Goal: Task Accomplishment & Management: Complete application form

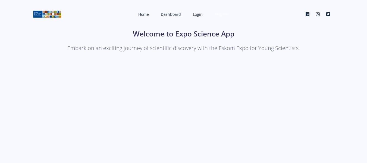
click at [221, 14] on span "Register" at bounding box center [221, 14] width 15 height 5
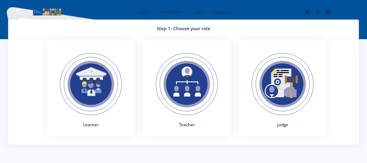
click at [94, 85] on img at bounding box center [90, 84] width 75 height 75
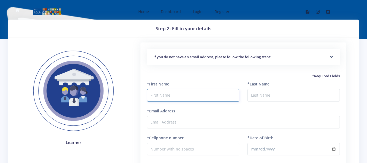
click at [169, 98] on input "text" at bounding box center [193, 95] width 92 height 12
type input "p"
type input "Phetoho"
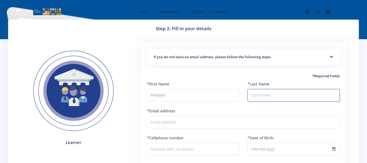
click at [267, 95] on input "*Last Name" at bounding box center [293, 95] width 92 height 12
type input "Leshabane"
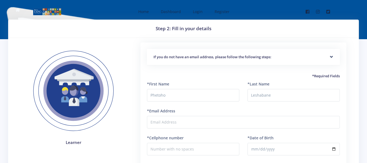
click at [225, 112] on div "*Email Address" at bounding box center [243, 118] width 193 height 20
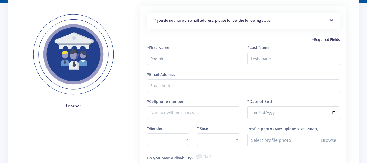
scroll to position [35, 0]
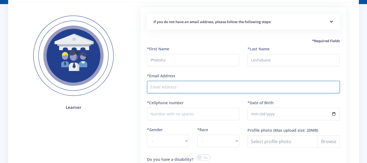
click at [251, 85] on input "*Email Address" at bounding box center [243, 87] width 193 height 12
type input "kayramogale@gmail.com"
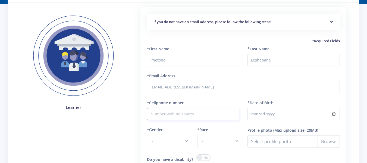
click at [229, 114] on input "*Cellphone number" at bounding box center [193, 113] width 92 height 12
type input "0659887528"
click at [256, 113] on input "*Date of Birth" at bounding box center [293, 113] width 92 height 12
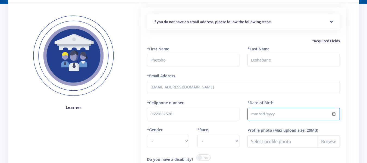
type input "2011-12-05"
click at [265, 112] on input "2011-12-05" at bounding box center [293, 113] width 92 height 12
type input "2011-05-13"
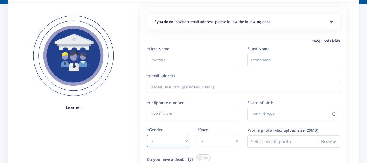
click at [187, 142] on select "- Male Female" at bounding box center [168, 140] width 42 height 12
select select "M"
click at [147, 134] on select "- Male Female" at bounding box center [168, 140] width 42 height 12
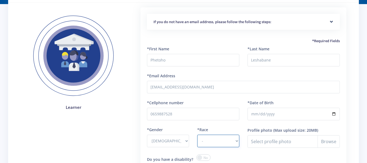
click at [239, 140] on select "- African Asian Coloured Indian White Other" at bounding box center [218, 140] width 42 height 12
select select "African"
click at [197, 134] on select "- African Asian Coloured Indian White Other" at bounding box center [218, 140] width 42 height 12
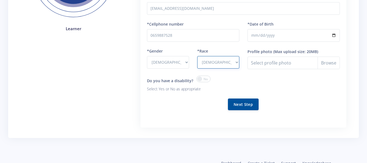
scroll to position [116, 0]
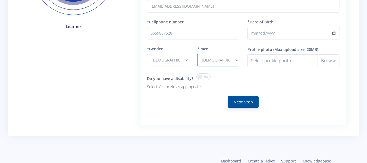
click at [249, 103] on button "Next Step" at bounding box center [243, 102] width 31 height 12
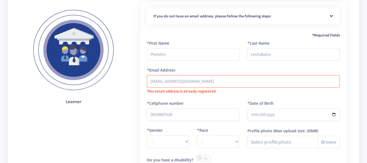
scroll to position [77, 0]
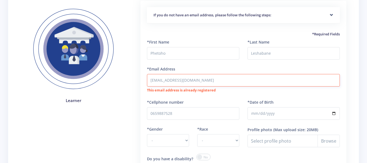
click at [245, 79] on input "[EMAIL_ADDRESS][DOMAIN_NAME]" at bounding box center [243, 80] width 193 height 12
type input "k"
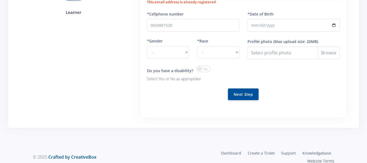
scroll to position [171, 0]
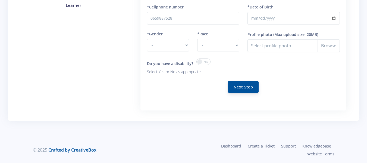
type input "[EMAIL_ADDRESS][DOMAIN_NAME]"
click at [247, 87] on button "Next Step" at bounding box center [243, 87] width 31 height 12
click at [185, 42] on select "- Male Female" at bounding box center [168, 45] width 42 height 12
select select "M"
click at [147, 39] on select "- Male Female" at bounding box center [168, 45] width 42 height 12
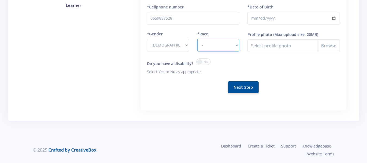
click at [236, 43] on select "- African Asian Coloured Indian White Other" at bounding box center [218, 45] width 42 height 12
select select "African"
click at [197, 39] on select "- African Asian Coloured Indian White Other" at bounding box center [218, 45] width 42 height 12
click at [246, 89] on button "Next Step" at bounding box center [243, 87] width 31 height 12
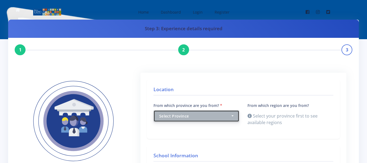
click at [233, 120] on button "Select Province" at bounding box center [196, 116] width 86 height 12
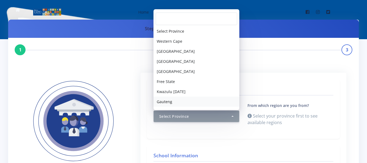
click at [170, 101] on span "Gauteng" at bounding box center [164, 101] width 15 height 6
select select "7"
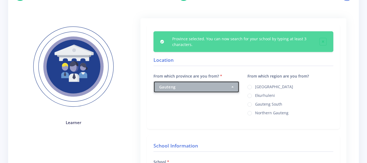
scroll to position [56, 0]
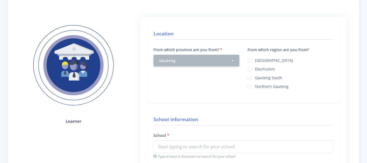
click at [252, 96] on div "Location From which province are you from? Select Province Western Cape Eastern…" at bounding box center [243, 62] width 193 height 79
click at [255, 68] on label "Ekurhuleni" at bounding box center [265, 68] width 20 height 4
click at [255, 68] on input "Ekurhuleni" at bounding box center [257, 67] width 4 height 4
radio input "true"
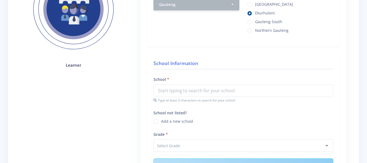
scroll to position [113, 0]
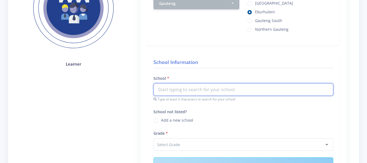
click at [245, 90] on input "text" at bounding box center [243, 89] width 180 height 12
click at [245, 88] on input "text" at bounding box center [243, 89] width 180 height 12
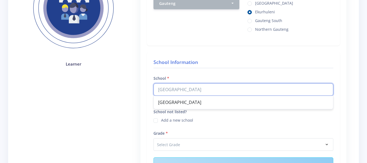
type input "Sunward Park High School"
click at [210, 101] on div "Sunward Park High School" at bounding box center [243, 102] width 179 height 13
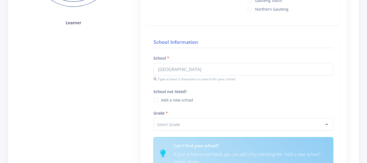
scroll to position [160, 0]
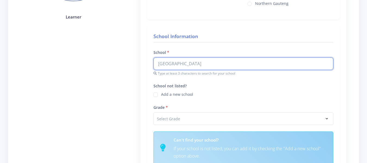
click at [233, 65] on input "Sunward Park High School" at bounding box center [243, 63] width 180 height 12
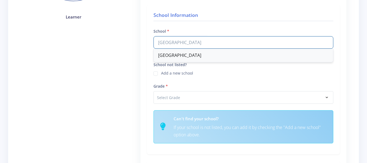
click at [191, 58] on div "Sunward Park High School" at bounding box center [243, 55] width 179 height 13
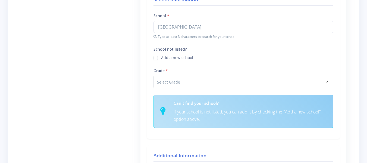
scroll to position [200, 0]
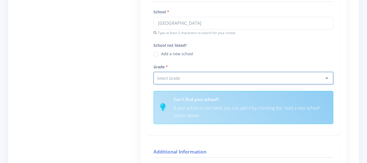
click at [326, 80] on select "Select Grade Grade 4 Grade 5 Grade 6 Grade 7" at bounding box center [243, 78] width 180 height 12
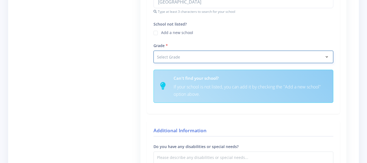
select select "Grade 8"
click at [153, 50] on select "Select Grade Grade 4 Grade 5 Grade 6 Grade 7" at bounding box center [243, 56] width 180 height 12
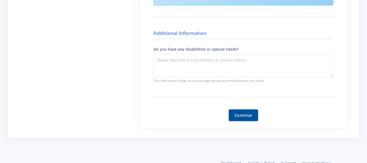
scroll to position [297, 0]
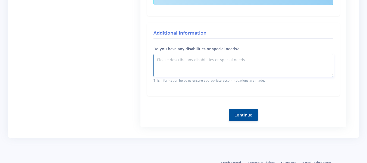
click at [257, 70] on textarea "Do you have any disabilities or special needs?" at bounding box center [243, 65] width 180 height 23
type textarea "No"
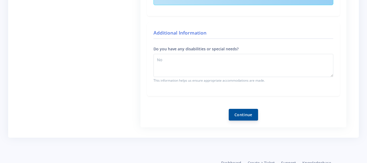
click at [248, 116] on button "Continue" at bounding box center [242, 115] width 29 height 12
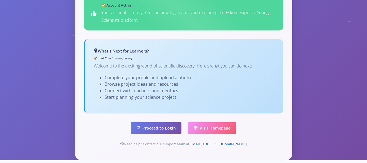
scroll to position [371, 0]
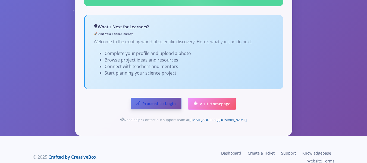
click at [167, 98] on link "Proceed to Login" at bounding box center [156, 103] width 51 height 12
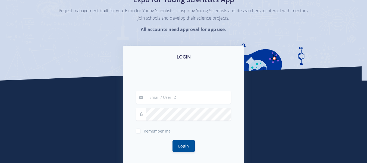
scroll to position [50, 0]
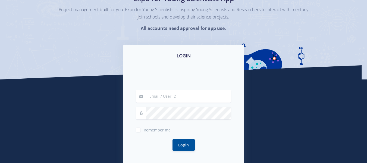
click at [197, 96] on input at bounding box center [188, 96] width 85 height 12
type input "[EMAIL_ADDRESS][DOMAIN_NAME]"
click at [137, 132] on div "Remember me" at bounding box center [183, 129] width 95 height 7
click at [144, 130] on label "Remember me" at bounding box center [157, 128] width 27 height 4
click at [144, 129] on input "Remember me" at bounding box center [146, 128] width 4 height 4
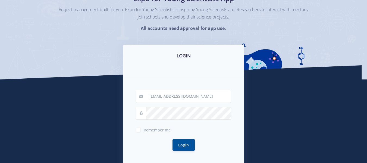
checkbox input "true"
click at [183, 144] on button "Login" at bounding box center [183, 144] width 22 height 12
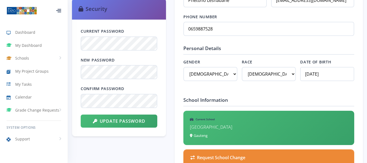
scroll to position [292, 0]
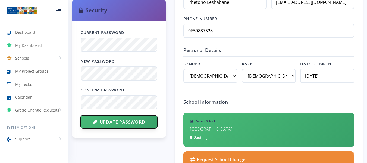
click at [129, 125] on button "Update Password" at bounding box center [119, 121] width 77 height 13
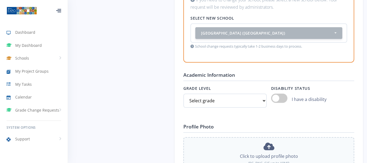
scroll to position [437, 0]
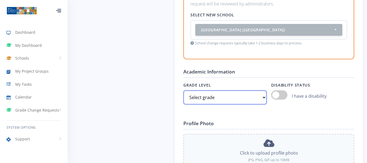
click at [265, 98] on select "Select grade Grade 4 Grade 5 Grade 6 Grade 7" at bounding box center [224, 97] width 83 height 14
select select "Grade 8"
click at [183, 90] on select "Select grade Grade 4 Grade 5 Grade 6 Grade 7" at bounding box center [224, 97] width 83 height 14
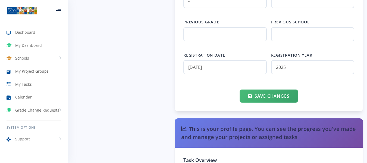
scroll to position [679, 0]
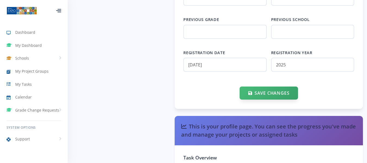
click at [282, 95] on button "Save Changes" at bounding box center [268, 92] width 58 height 13
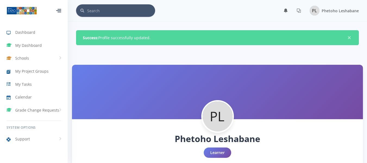
click at [56, 10] on div at bounding box center [58, 10] width 5 height 3
click at [61, 12] on icon at bounding box center [60, 12] width 4 height 1
click at [32, 43] on span "My Dashboard" at bounding box center [28, 45] width 27 height 6
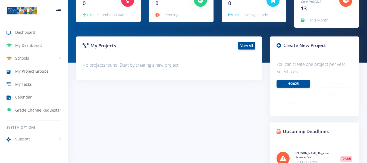
scroll to position [69, 0]
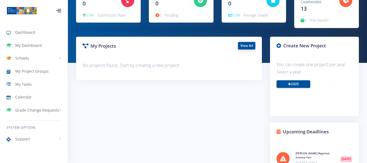
click at [251, 46] on link "View All" at bounding box center [246, 46] width 17 height 8
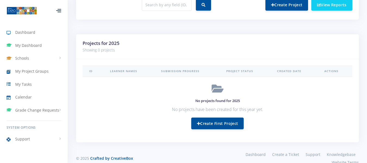
scroll to position [241, 0]
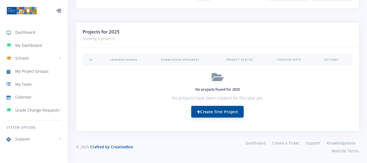
click at [202, 116] on link "Create First Project" at bounding box center [217, 112] width 52 height 12
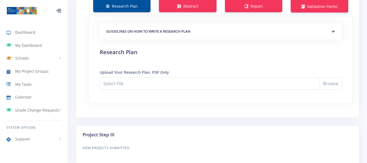
scroll to position [443, 0]
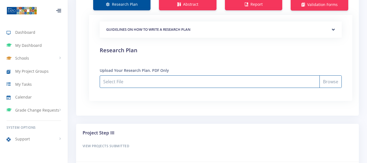
click at [333, 83] on input "Select File" at bounding box center [221, 81] width 242 height 12
type input "C:\fakepath\PHETOHO LESHABANE RESEARCH PLAN.pdf"
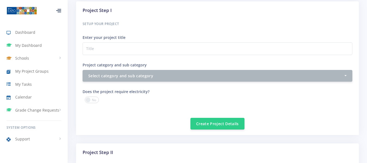
scroll to position [196, 0]
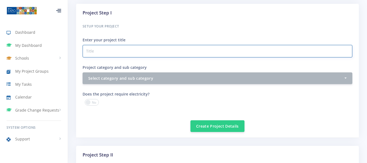
click at [244, 52] on input "Project category and sub category" at bounding box center [216, 51] width 269 height 12
type input "T"
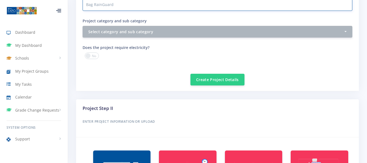
scroll to position [244, 0]
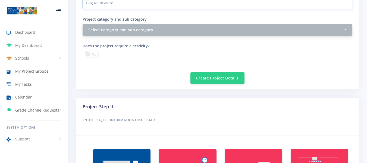
type input "Bag RainGuard"
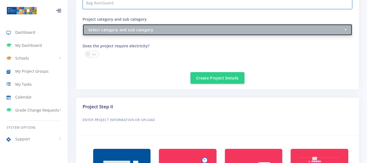
click at [346, 32] on button "Select category and sub category" at bounding box center [216, 30] width 269 height 12
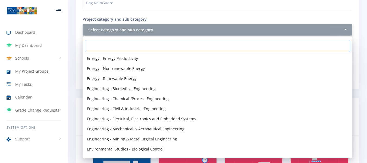
scroll to position [382, 0]
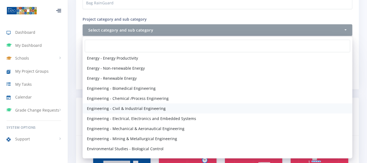
click at [154, 109] on span "Engineering - Civil & Industrial Engineering" at bounding box center [126, 108] width 79 height 6
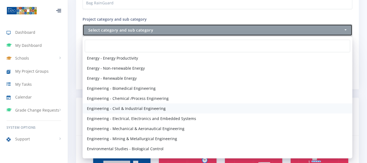
select select "43"
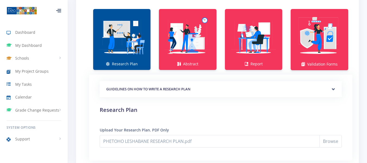
scroll to position [383, 0]
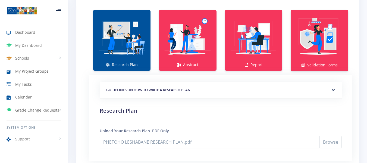
click at [129, 61] on img at bounding box center [121, 37] width 49 height 49
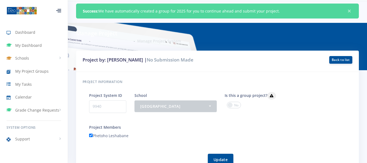
scroll to position [22, 0]
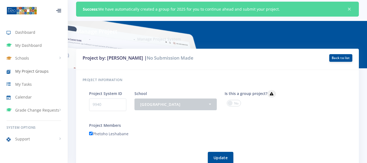
click at [43, 73] on span "My Project Groups" at bounding box center [31, 71] width 33 height 6
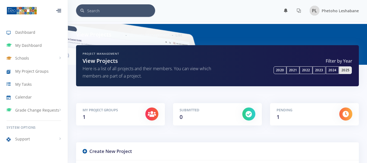
scroll to position [4, 4]
click at [62, 1] on div at bounding box center [34, 10] width 68 height 21
click at [299, 10] on icon at bounding box center [298, 10] width 4 height 4
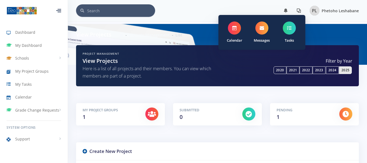
click at [315, 14] on img at bounding box center [314, 11] width 10 height 10
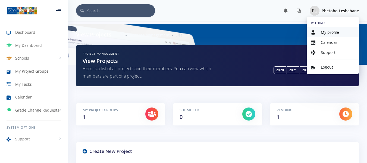
click at [326, 34] on span "My profile" at bounding box center [329, 32] width 18 height 5
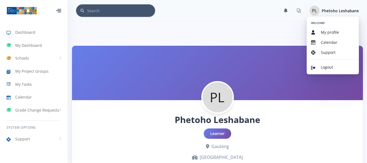
click at [316, 12] on img at bounding box center [314, 11] width 10 height 10
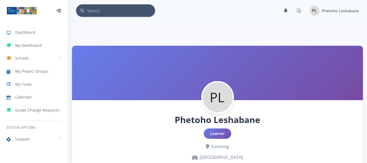
click at [316, 12] on img at bounding box center [314, 11] width 10 height 10
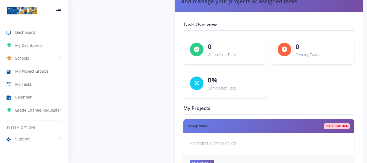
scroll to position [844, 0]
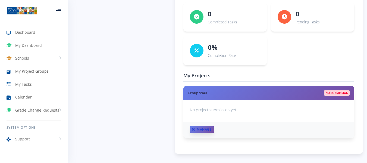
click at [198, 132] on link "Manage" at bounding box center [202, 129] width 24 height 7
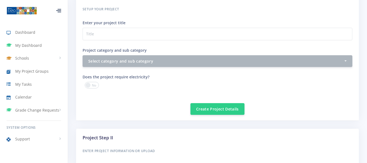
scroll to position [194, 0]
click at [215, 111] on button "Create Project Details" at bounding box center [217, 108] width 54 height 12
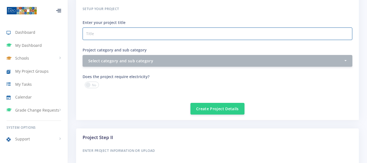
click at [163, 43] on div "Setup your Project Enter your project title Project category and sub category S…" at bounding box center [216, 35] width 269 height 61
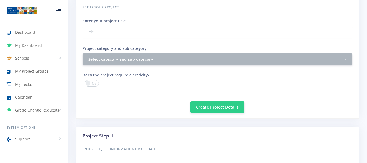
scroll to position [193, 0]
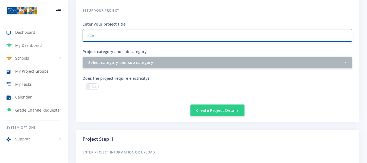
click at [128, 36] on input "Project category and sub category" at bounding box center [216, 35] width 269 height 12
type input "Bag RainGuard"
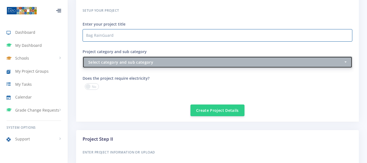
click at [343, 59] on div "Select category and sub category" at bounding box center [215, 62] width 255 height 6
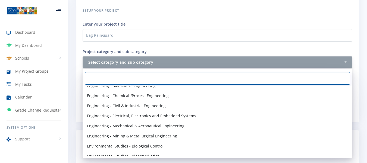
scroll to position [423, 0]
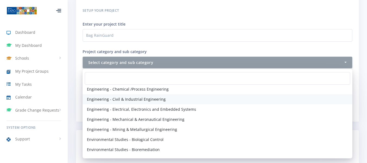
click at [154, 97] on span "Engineering - Civil & Industrial Engineering" at bounding box center [126, 99] width 79 height 6
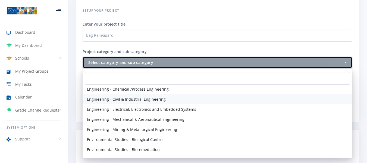
select select "43"
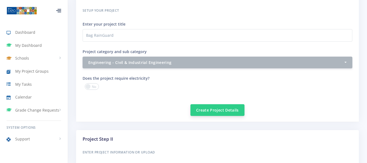
click at [224, 111] on button "Create Project Details" at bounding box center [217, 110] width 54 height 12
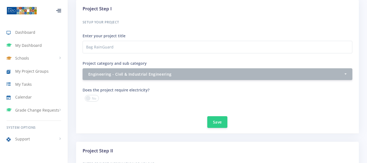
scroll to position [214, 0]
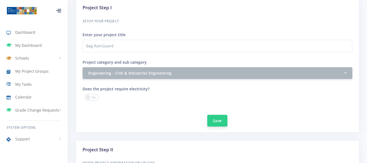
click at [222, 117] on button "Save" at bounding box center [217, 121] width 20 height 12
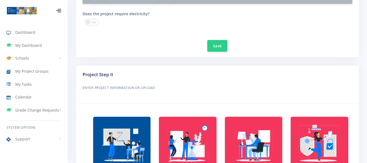
scroll to position [293, 0]
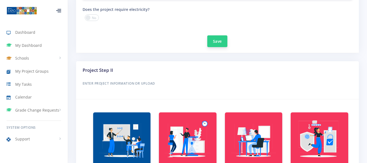
click at [223, 40] on button "Save" at bounding box center [217, 41] width 20 height 12
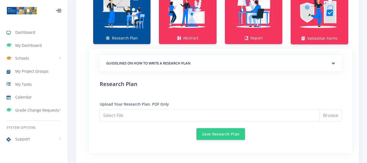
scroll to position [427, 0]
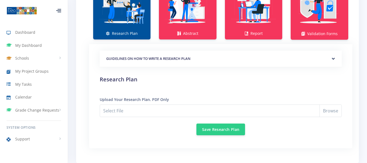
click at [135, 33] on link "Research Plan" at bounding box center [121, 9] width 57 height 61
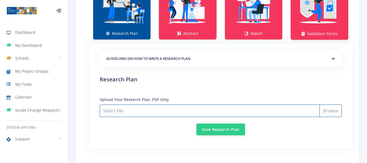
click at [333, 113] on input "Select File" at bounding box center [221, 110] width 242 height 12
type input "C:\fakepath\PHETOHO LESHABANE RESEARCH PLAN.pdf"
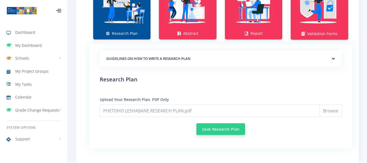
click at [234, 130] on button "Save Research Plan" at bounding box center [220, 129] width 49 height 12
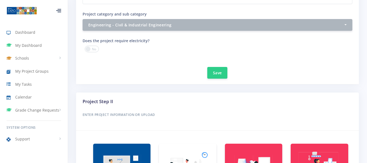
scroll to position [264, 0]
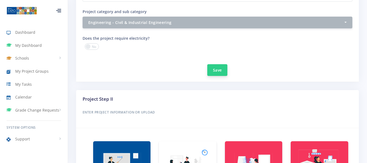
click at [216, 69] on button "Save" at bounding box center [217, 70] width 20 height 12
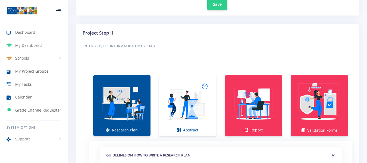
scroll to position [330, 0]
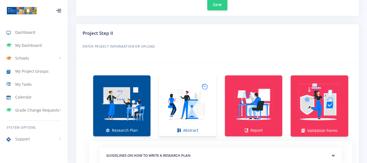
click at [129, 124] on img at bounding box center [121, 102] width 49 height 49
click at [191, 128] on link "Abstract" at bounding box center [187, 105] width 57 height 61
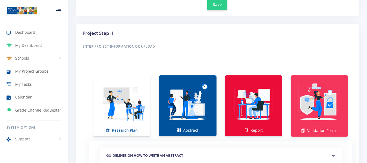
click at [265, 118] on img at bounding box center [253, 102] width 49 height 49
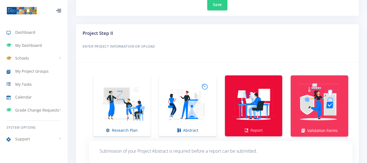
click at [257, 124] on img at bounding box center [253, 102] width 49 height 49
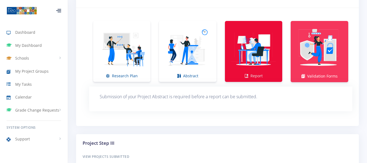
scroll to position [384, 0]
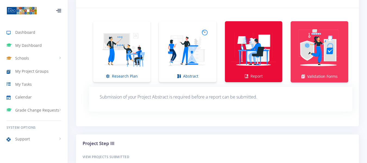
click at [265, 75] on link "Report" at bounding box center [253, 51] width 57 height 61
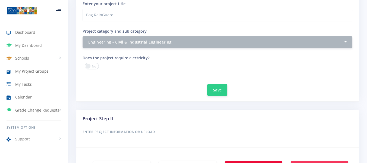
scroll to position [238, 0]
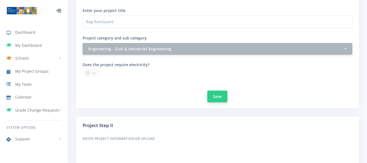
click at [221, 97] on button "Save" at bounding box center [217, 96] width 20 height 12
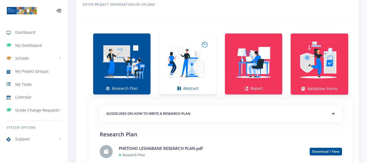
scroll to position [372, 0]
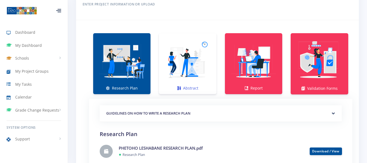
click at [203, 84] on img at bounding box center [187, 60] width 49 height 49
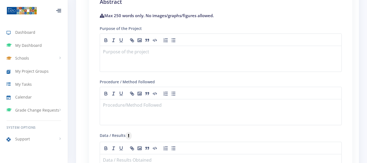
scroll to position [504, 0]
click at [125, 58] on div at bounding box center [221, 58] width 242 height 26
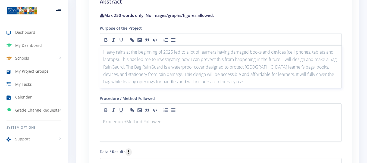
scroll to position [0, 0]
click at [151, 124] on p at bounding box center [220, 121] width 235 height 7
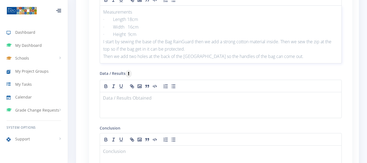
scroll to position [627, 0]
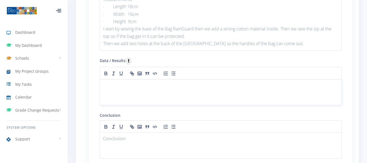
click at [215, 93] on div at bounding box center [221, 92] width 242 height 26
click at [141, 74] on icon "button" at bounding box center [139, 73] width 5 height 5
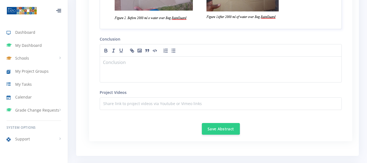
scroll to position [789, 0]
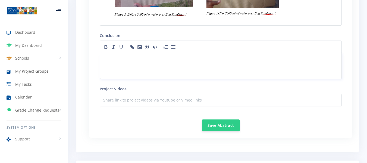
click at [123, 68] on div at bounding box center [221, 66] width 242 height 26
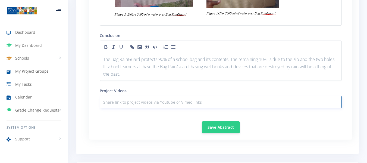
click at [182, 103] on input "text" at bounding box center [221, 102] width 242 height 12
paste input "https://www.tiktok.com/@youngphat13/video/7538048255419075845?_r=1&u_code=e2a5m…"
type input "https://www.tiktok.com/@youngphat13/video/7538048255419075845?_r=1&u_code=e2a5m…"
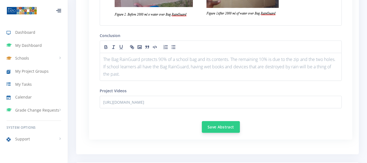
scroll to position [0, 0]
click at [206, 126] on button "Save Abstract" at bounding box center [221, 127] width 38 height 12
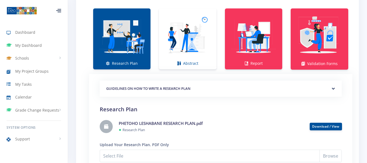
scroll to position [360, 0]
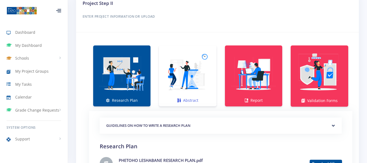
click at [204, 97] on img at bounding box center [187, 73] width 49 height 49
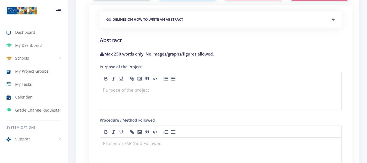
scroll to position [466, 0]
click at [192, 98] on div at bounding box center [221, 97] width 242 height 26
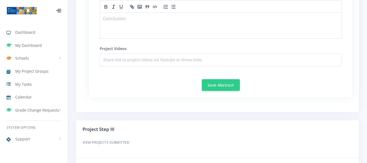
scroll to position [674, 0]
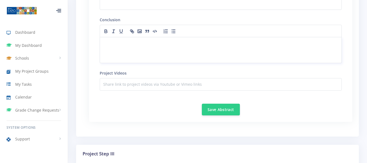
click at [131, 53] on div at bounding box center [221, 50] width 242 height 26
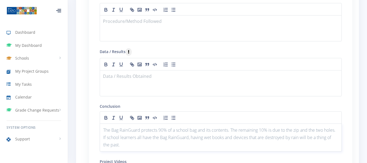
scroll to position [581, 0]
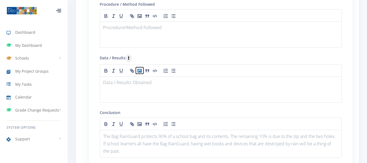
click at [140, 71] on polyline "button" at bounding box center [139, 71] width 2 height 2
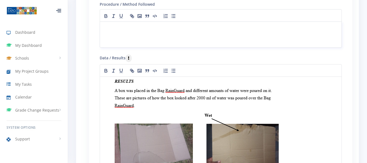
click at [140, 37] on div at bounding box center [221, 34] width 242 height 26
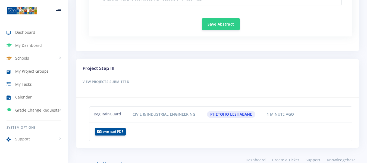
scroll to position [909, 0]
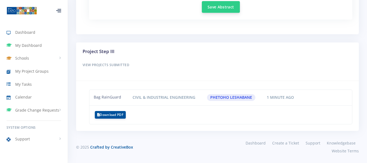
click at [224, 8] on button "Save Abstract" at bounding box center [221, 7] width 38 height 12
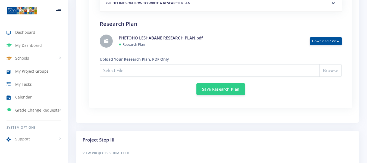
scroll to position [482, 0]
click at [331, 72] on input "Select File" at bounding box center [221, 70] width 242 height 12
type input "C:\fakepath\Phetoho Leshabane Final Report.pdf"
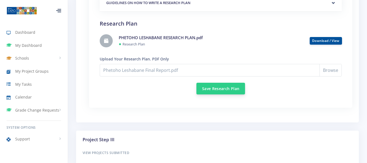
click at [228, 87] on button "Save Research Plan" at bounding box center [220, 88] width 49 height 12
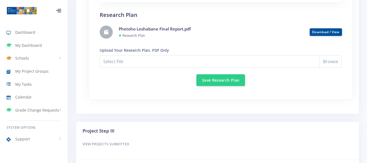
scroll to position [491, 0]
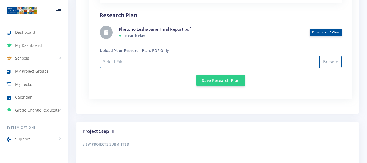
click at [327, 61] on input "Select File" at bounding box center [221, 61] width 242 height 12
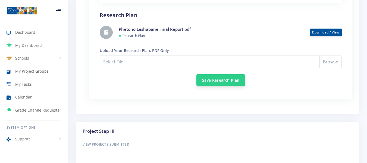
click at [231, 81] on button "Save Research Plan" at bounding box center [220, 80] width 49 height 12
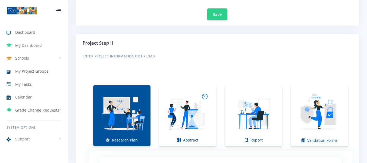
scroll to position [326, 0]
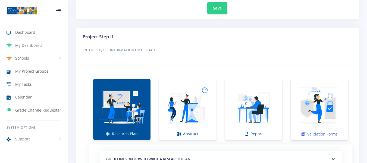
click at [304, 123] on img at bounding box center [319, 106] width 49 height 49
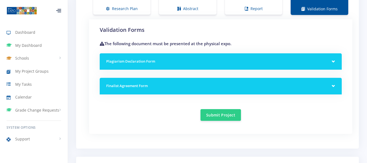
scroll to position [452, 0]
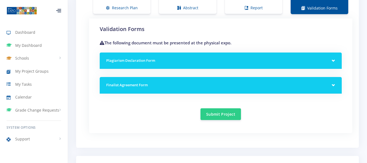
click at [336, 62] on div "Plagiarism Declaration Form" at bounding box center [221, 60] width 242 height 17
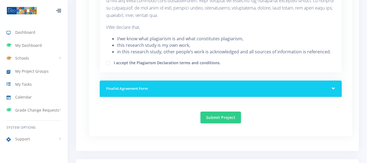
scroll to position [546, 0]
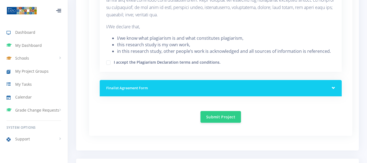
click at [114, 63] on label "I accept the Plagiarism Declaration terms and conditions." at bounding box center [167, 61] width 107 height 4
click at [114, 62] on input "I accept the Plagiarism Declaration terms and conditions." at bounding box center [116, 61] width 4 height 4
checkbox input "true"
click at [224, 119] on button "Submit Project" at bounding box center [220, 116] width 40 height 12
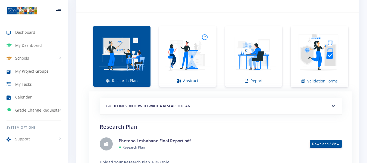
scroll to position [374, 0]
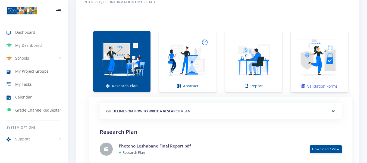
click at [311, 88] on link "Validation Forms" at bounding box center [319, 61] width 58 height 61
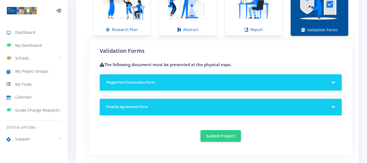
scroll to position [431, 0]
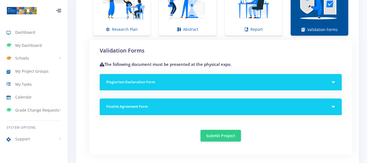
click at [333, 107] on div "Finalist Agreement Form" at bounding box center [221, 106] width 242 height 17
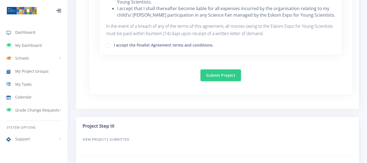
scroll to position [869, 0]
click at [114, 46] on label "I accept the Finalist Agreement terms and conditions." at bounding box center [164, 44] width 100 height 4
click at [114, 45] on input "I accept the Finalist Agreement terms and conditions." at bounding box center [116, 43] width 4 height 4
checkbox input "true"
click at [229, 74] on button "Submit Project" at bounding box center [220, 75] width 40 height 12
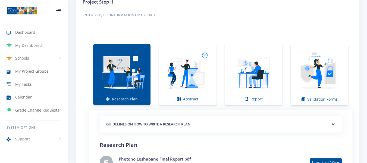
scroll to position [361, 0]
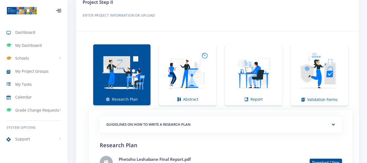
click at [143, 98] on link "Research Plan" at bounding box center [121, 74] width 57 height 61
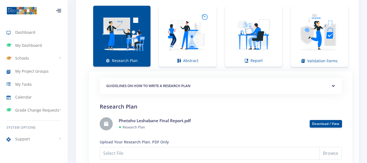
scroll to position [397, 0]
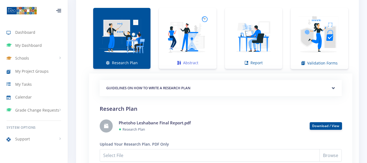
click at [201, 63] on link "Abstract" at bounding box center [187, 38] width 57 height 61
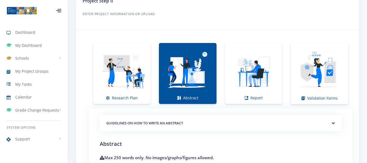
scroll to position [362, 0]
click at [239, 97] on link "Report" at bounding box center [253, 73] width 57 height 61
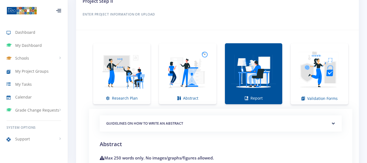
click at [240, 99] on link "Report" at bounding box center [253, 73] width 57 height 61
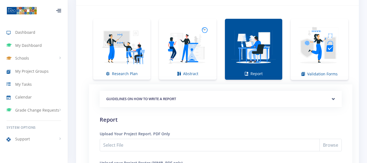
scroll to position [373, 0]
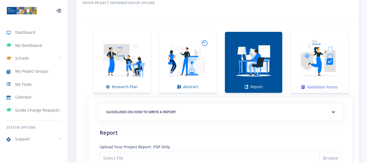
click at [314, 85] on link "Validation Forms" at bounding box center [319, 62] width 58 height 61
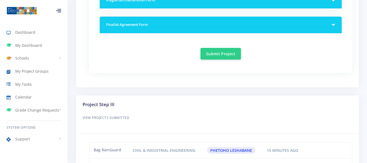
scroll to position [512, 0]
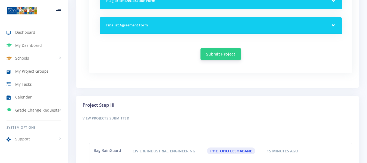
click at [222, 55] on button "Submit Project" at bounding box center [220, 54] width 40 height 12
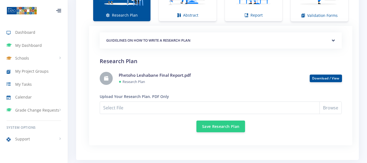
scroll to position [446, 0]
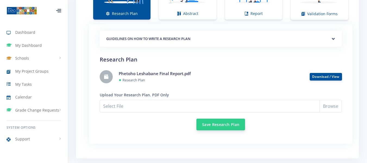
click at [241, 126] on button "Save Research Plan" at bounding box center [220, 124] width 49 height 12
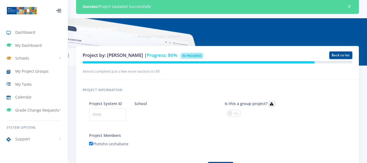
scroll to position [4, 4]
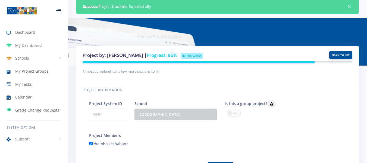
click at [341, 55] on link "Back to list" at bounding box center [340, 55] width 23 height 8
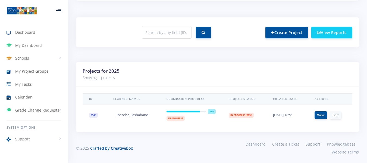
scroll to position [204, 0]
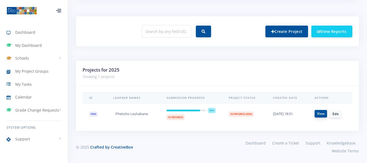
click at [323, 114] on link "View" at bounding box center [320, 114] width 12 height 8
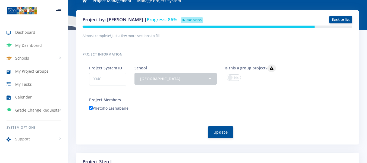
scroll to position [4, 4]
click at [113, 78] on p "9940" at bounding box center [107, 79] width 37 height 12
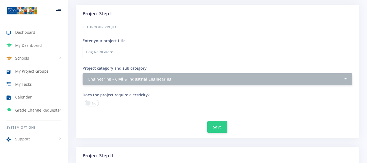
scroll to position [183, 0]
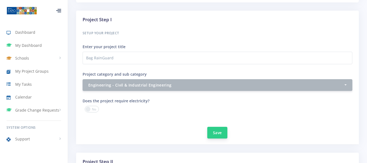
click at [220, 133] on button "Save" at bounding box center [217, 132] width 20 height 12
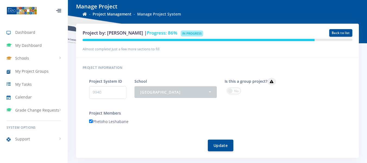
scroll to position [53, 0]
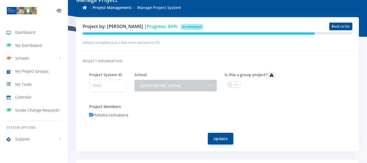
click at [224, 139] on button "Update" at bounding box center [221, 138] width 26 height 12
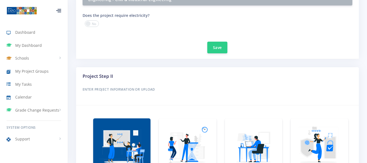
scroll to position [287, 0]
click at [88, 21] on span at bounding box center [92, 23] width 14 height 7
click at [0, 0] on input "checkbox" at bounding box center [0, 0] width 0 height 0
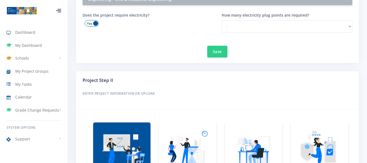
click at [91, 23] on span at bounding box center [92, 23] width 14 height 7
click at [0, 0] on input "checkbox" at bounding box center [0, 0] width 0 height 0
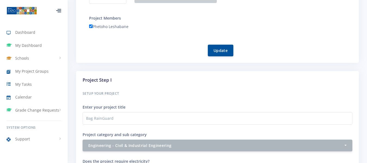
scroll to position [142, 0]
click at [224, 54] on button "Update" at bounding box center [221, 50] width 26 height 12
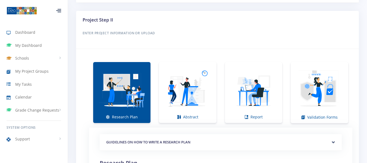
scroll to position [344, 0]
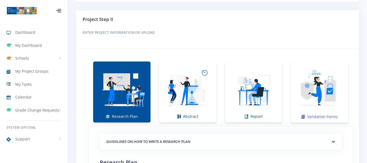
click at [319, 113] on img at bounding box center [319, 89] width 49 height 49
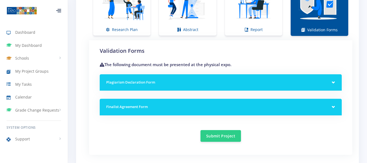
scroll to position [427, 0]
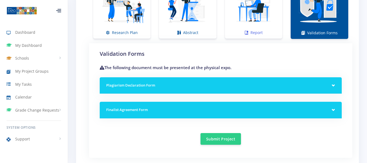
click at [265, 31] on link "Report" at bounding box center [253, 8] width 57 height 61
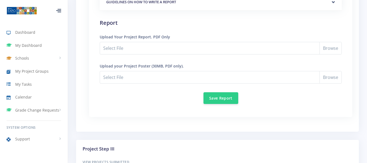
scroll to position [476, 0]
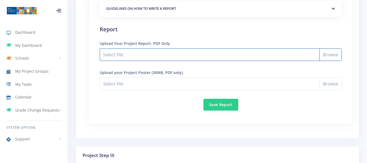
click at [325, 56] on input "Select File" at bounding box center [221, 54] width 242 height 12
type input "C:\fakepath\Phetoho Leshabane Final Report.pdf"
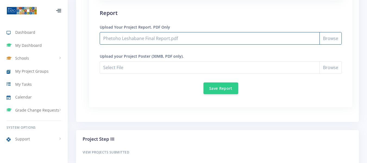
scroll to position [494, 0]
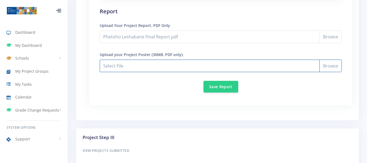
click at [327, 69] on input "Phetoho Leshabane Final Report.pdf" at bounding box center [221, 65] width 242 height 12
type input "C:\fakepath\Phetoho ESKOM EXPO 2.pdf"
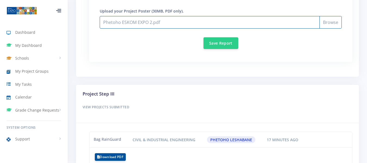
scroll to position [538, 0]
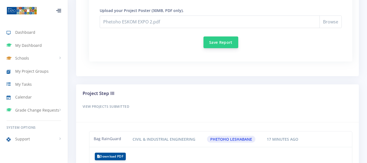
click at [224, 42] on button "Save Report" at bounding box center [220, 42] width 35 height 12
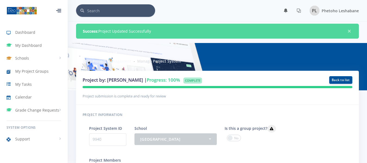
scroll to position [4, 4]
click at [323, 119] on div "Project information Project System ID 9940 School - [GEOGRAPHIC_DATA] [GEOGRAPH…" at bounding box center [217, 154] width 282 height 100
click at [317, 129] on div "Members (Choose Only 2 per project) - Nomfundo Nglima Tlamelo Kgositiile Mokgop…" at bounding box center [311, 141] width 90 height 32
click at [321, 115] on h6 "Project information" at bounding box center [216, 114] width 269 height 7
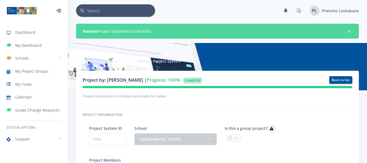
click at [336, 132] on div "Members (Choose Only 2 per project) - Nomfundo Nglima Tlamelo Kgositiile Mokgop…" at bounding box center [311, 141] width 90 height 32
click at [312, 123] on div "Project information Project System ID 9940 School - [GEOGRAPHIC_DATA] [GEOGRAPH…" at bounding box center [217, 154] width 282 height 100
click at [235, 12] on div "× You have 0 notifications." at bounding box center [217, 10] width 282 height 12
click at [326, 139] on div "Members (Choose Only 2 per project) - Nomfundo Nglima Tlamelo Kgositiile Mokgop…" at bounding box center [311, 141] width 90 height 32
click at [309, 125] on div "Members (Choose Only 2 per project) - Nomfundo Nglima Tlamelo Kgositiile Mokgop…" at bounding box center [311, 141] width 90 height 32
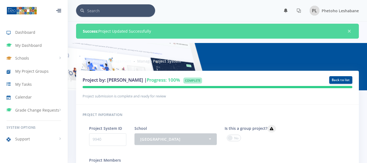
click at [301, 115] on h6 "Project information" at bounding box center [216, 114] width 269 height 7
click at [298, 130] on div "Members (Choose Only 2 per project) - Nomfundo Nglima Tlamelo Kgositiile Mokgop…" at bounding box center [311, 141] width 90 height 32
click at [301, 111] on h6 "Project information" at bounding box center [216, 114] width 269 height 7
click at [311, 114] on h6 "Project information" at bounding box center [216, 114] width 269 height 7
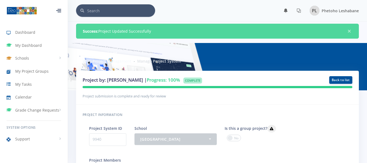
click at [311, 114] on h6 "Project information" at bounding box center [216, 114] width 269 height 7
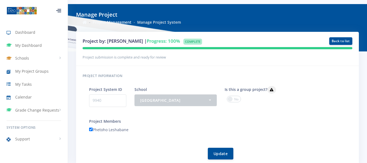
scroll to position [0, 0]
